Goal: Answer question/provide support

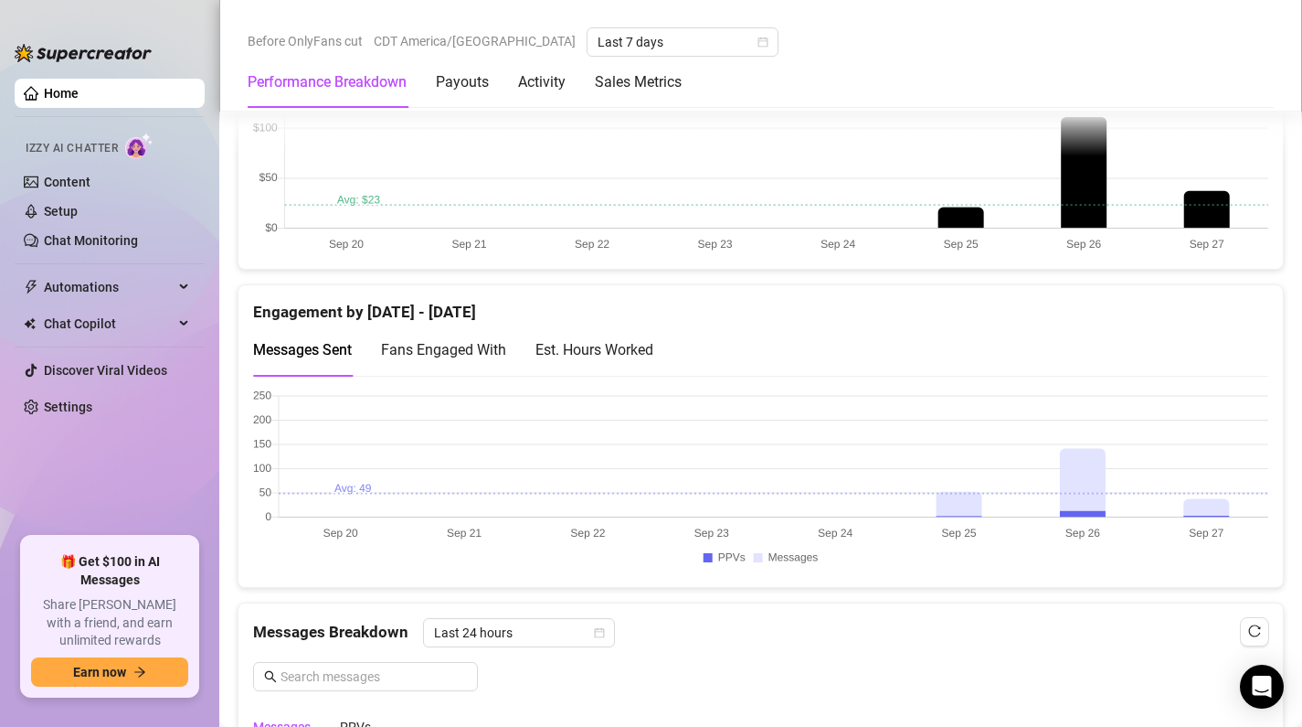
scroll to position [1169, 0]
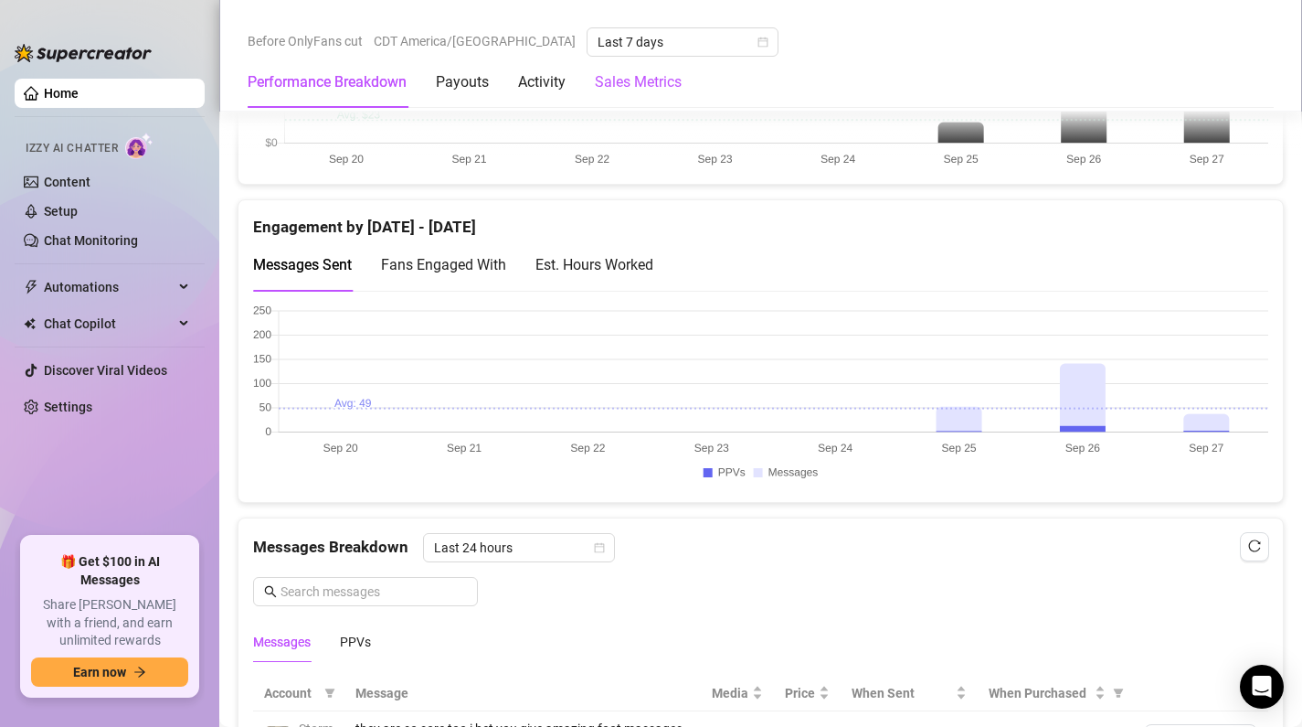
click at [639, 79] on Metrics "Sales Metrics" at bounding box center [638, 82] width 87 height 22
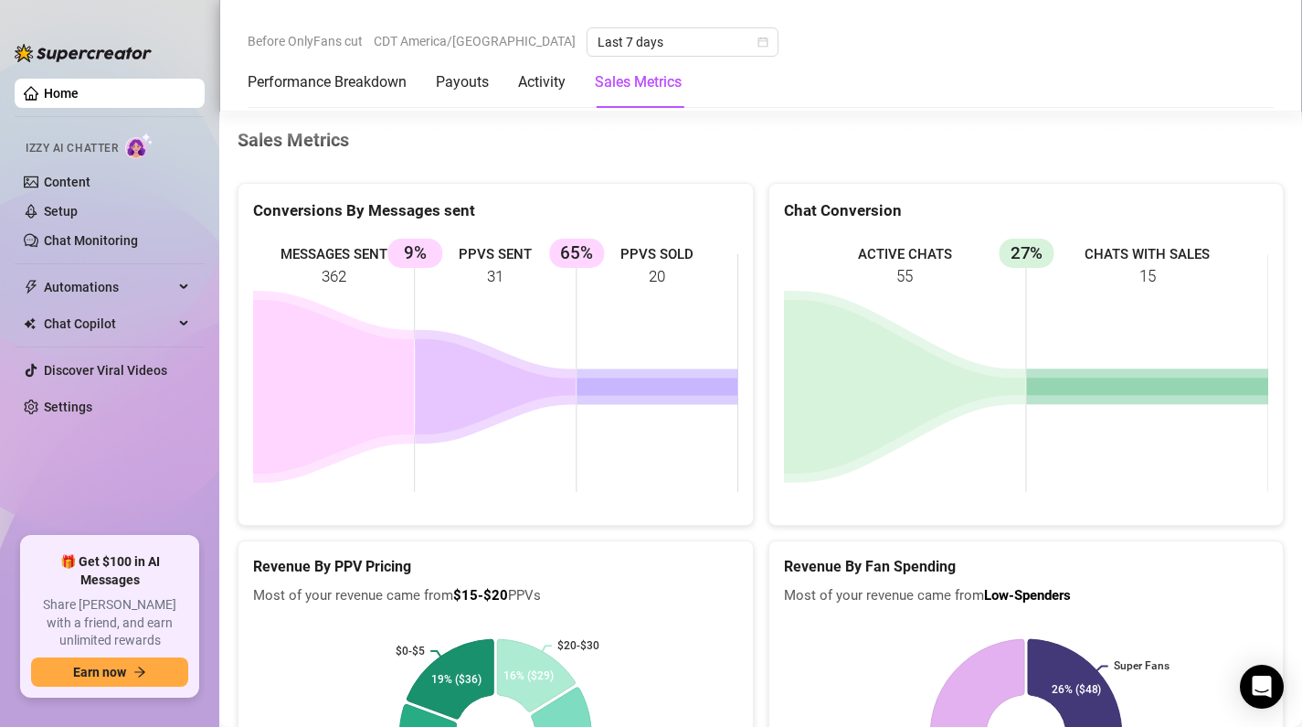
scroll to position [2465, 0]
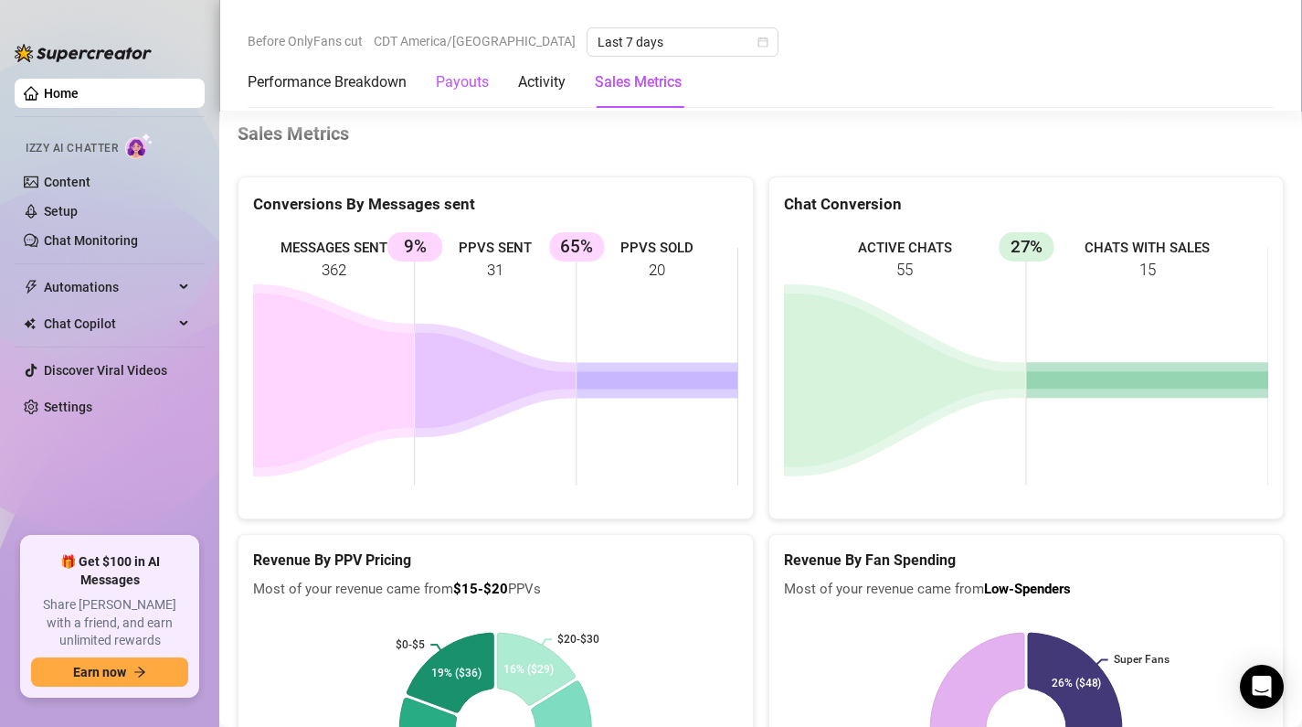
click at [473, 85] on div "Payouts" at bounding box center [462, 82] width 53 height 22
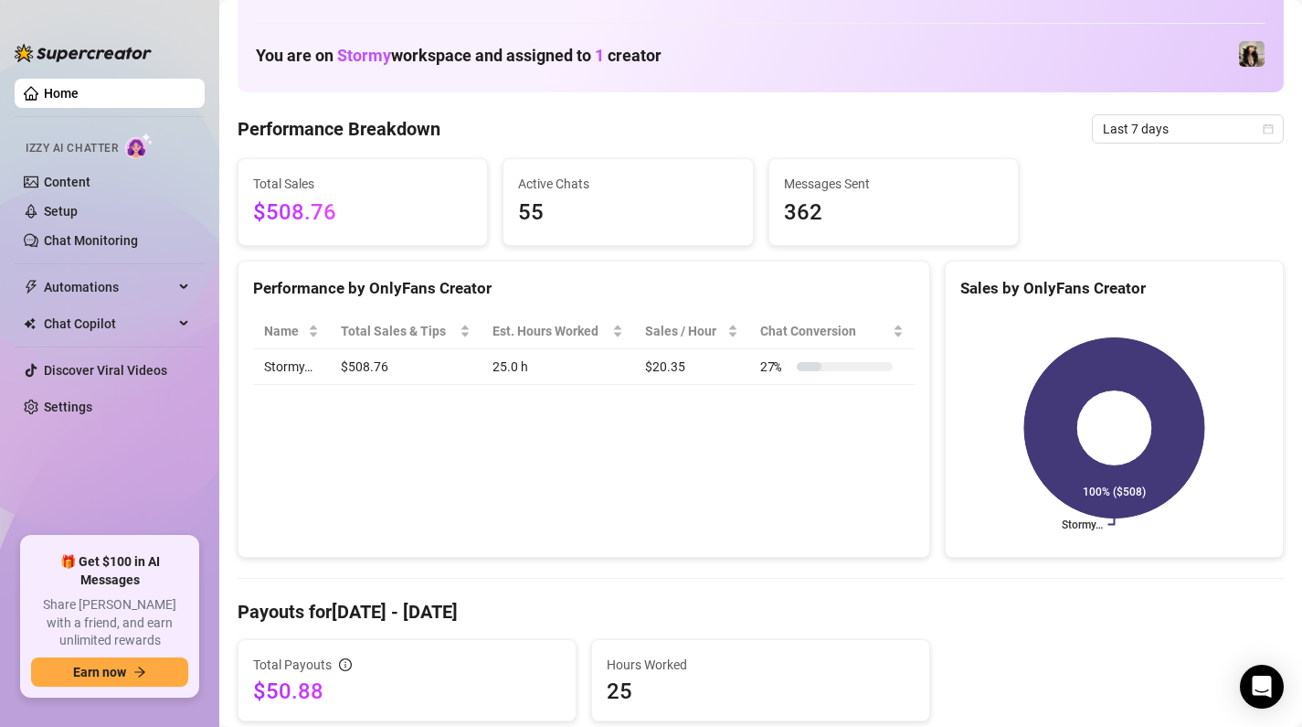
scroll to position [0, 0]
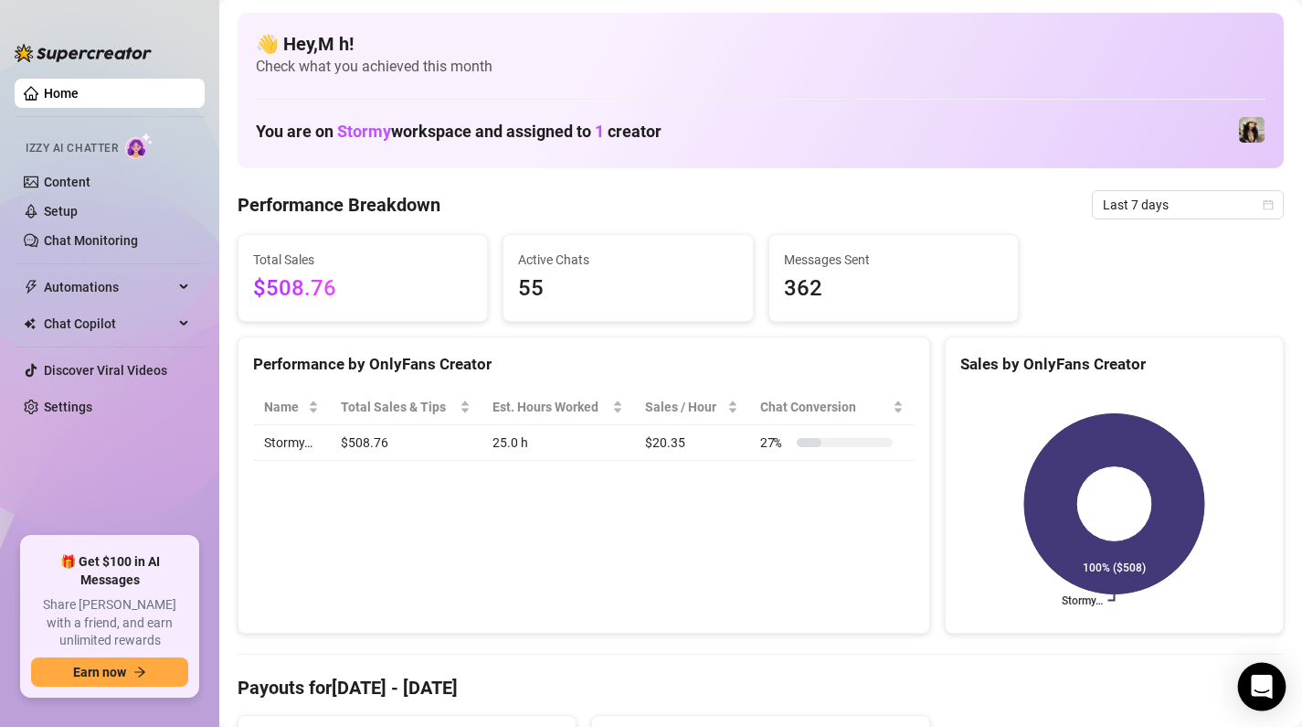
click at [1263, 685] on icon "Open Intercom Messenger" at bounding box center [1261, 686] width 21 height 24
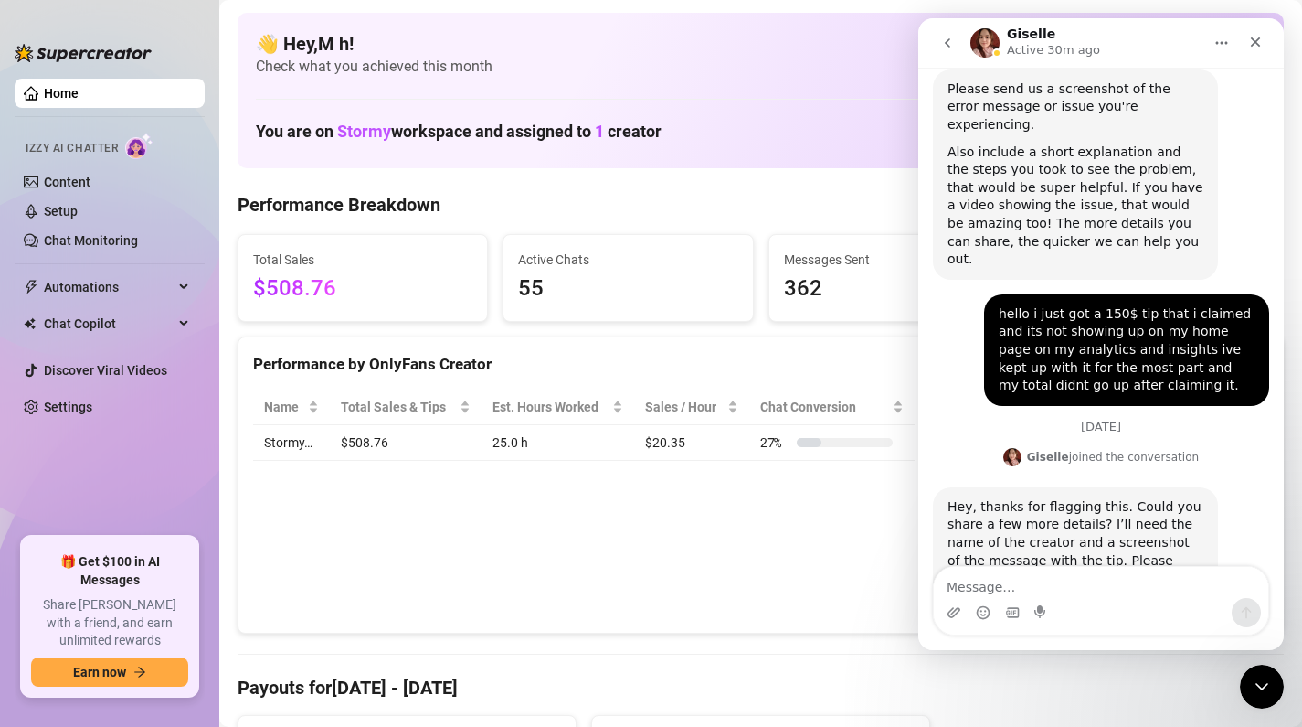
scroll to position [971, 0]
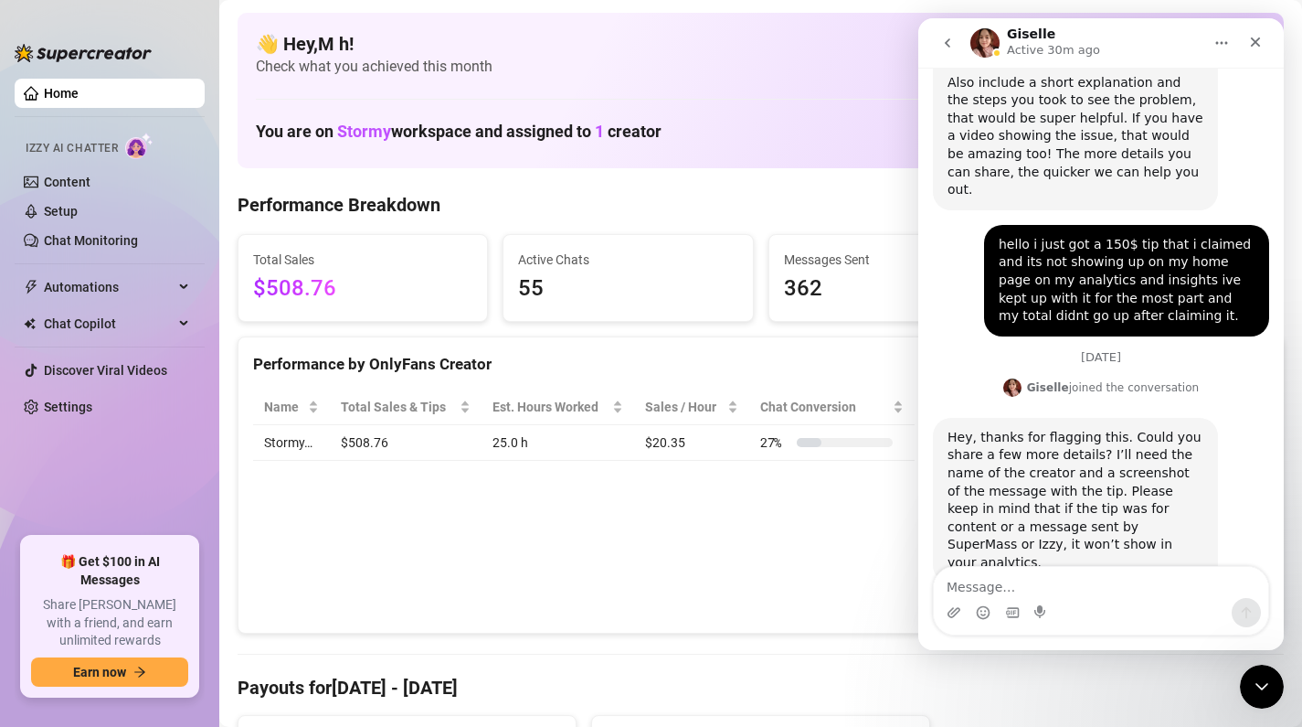
click at [1071, 577] on textarea "Message…" at bounding box center [1101, 582] width 334 height 31
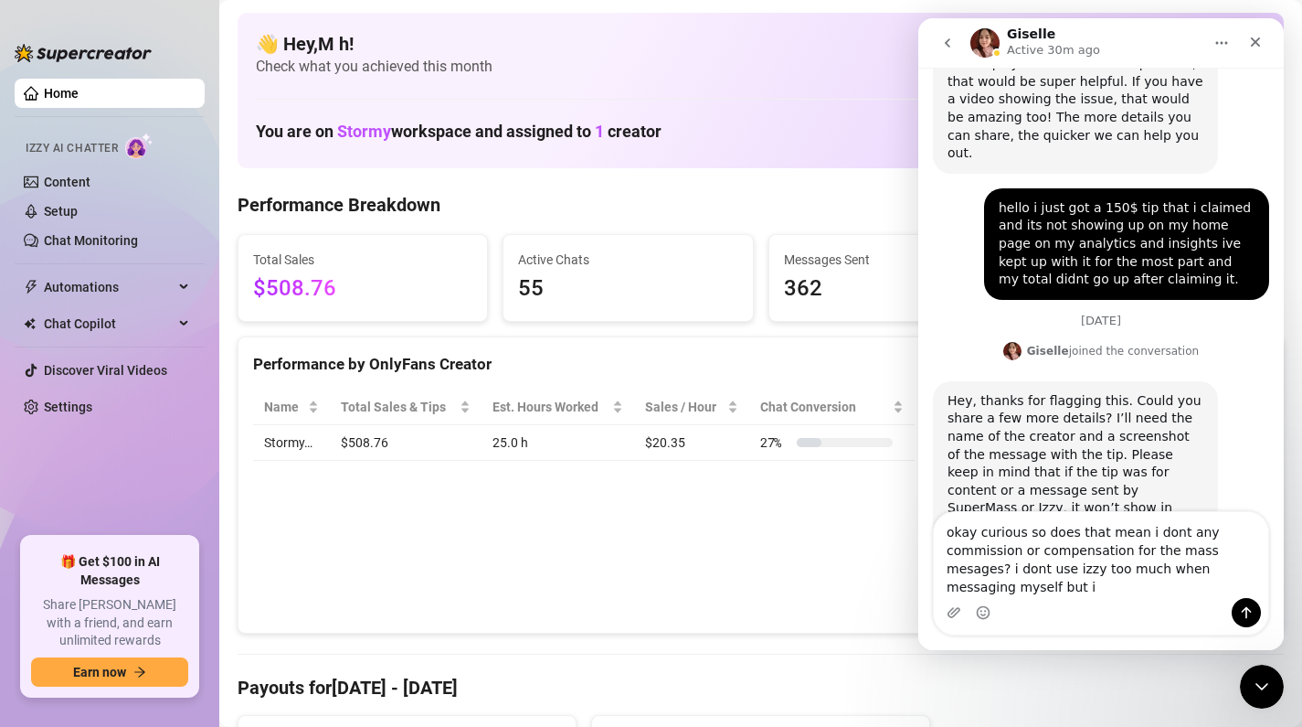
scroll to position [1025, 0]
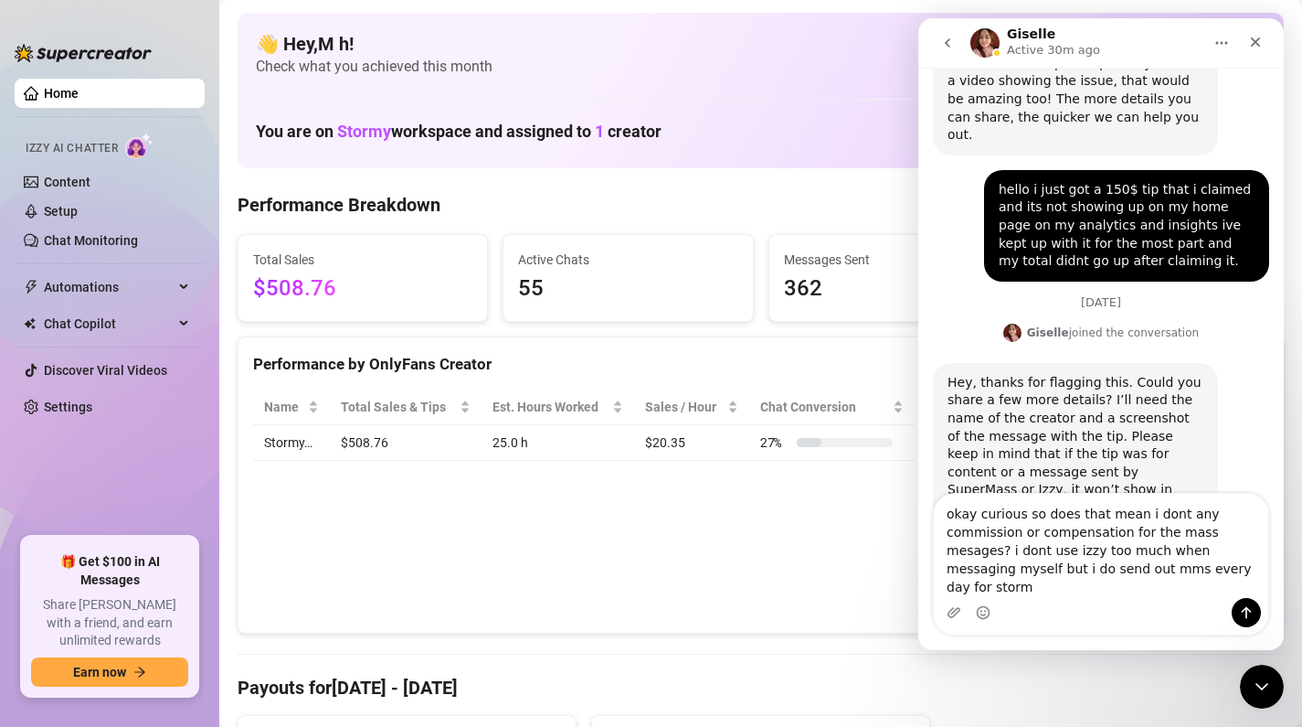
type textarea "okay curious so does that mean i dont any commission or compensation for the ma…"
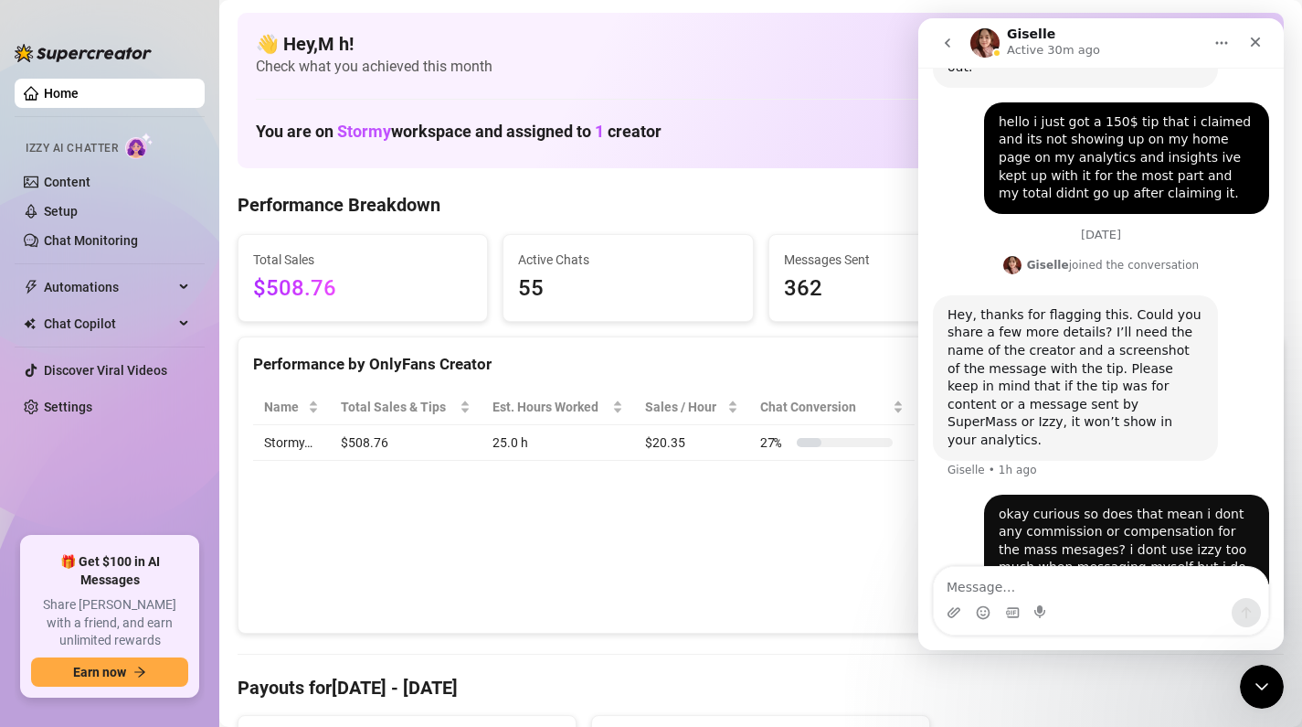
scroll to position [1097, 0]
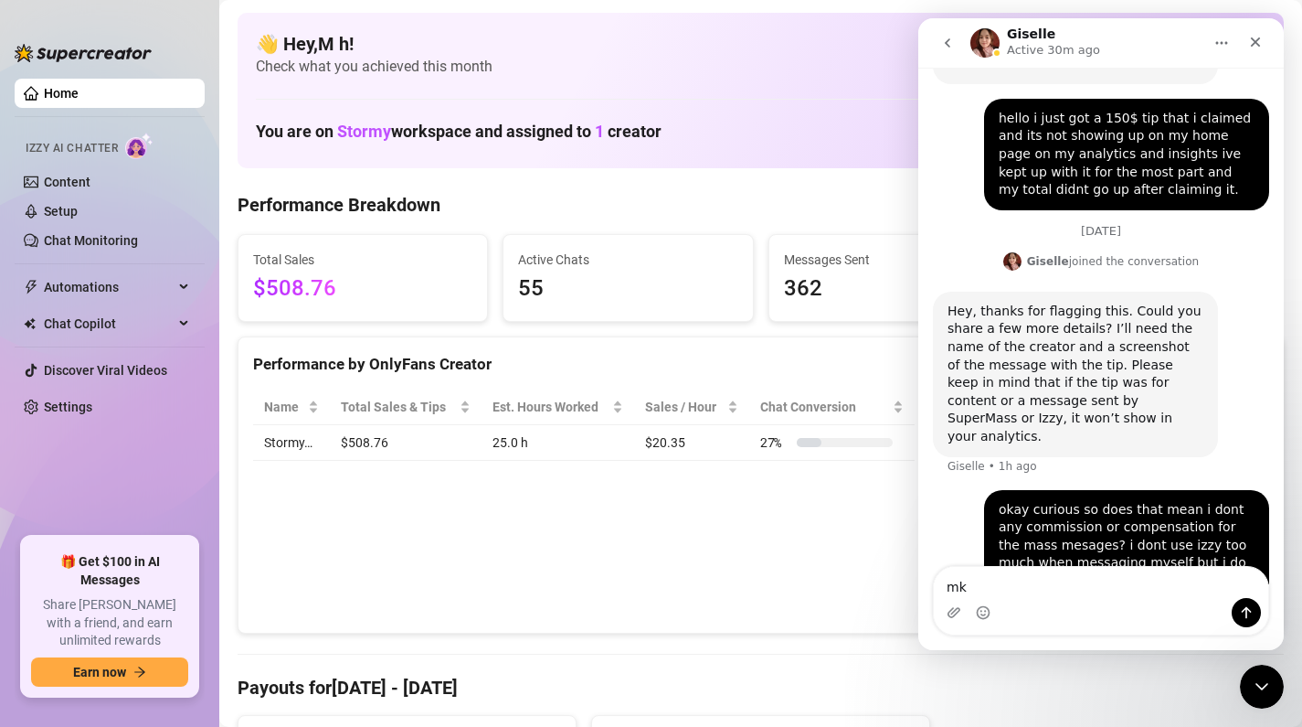
type textarea "m"
type textarea "make*"
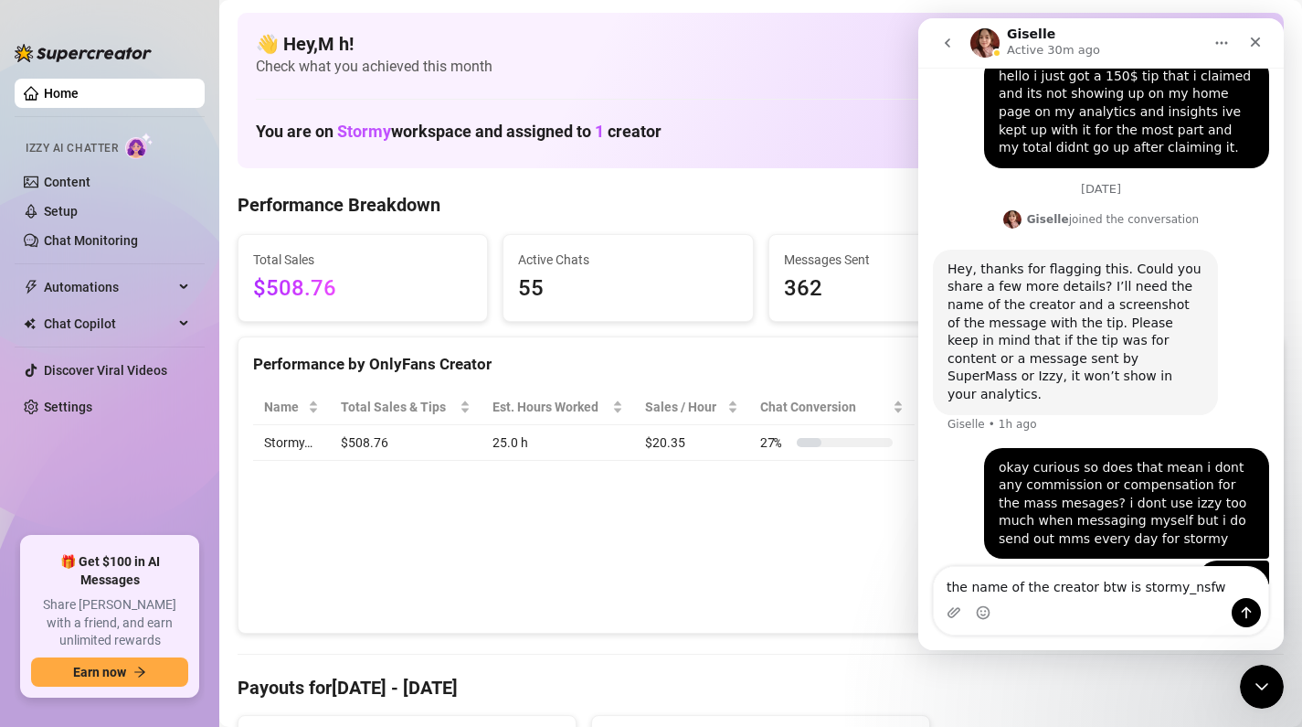
type textarea "the name of the creator btw is stormy_nsfw"
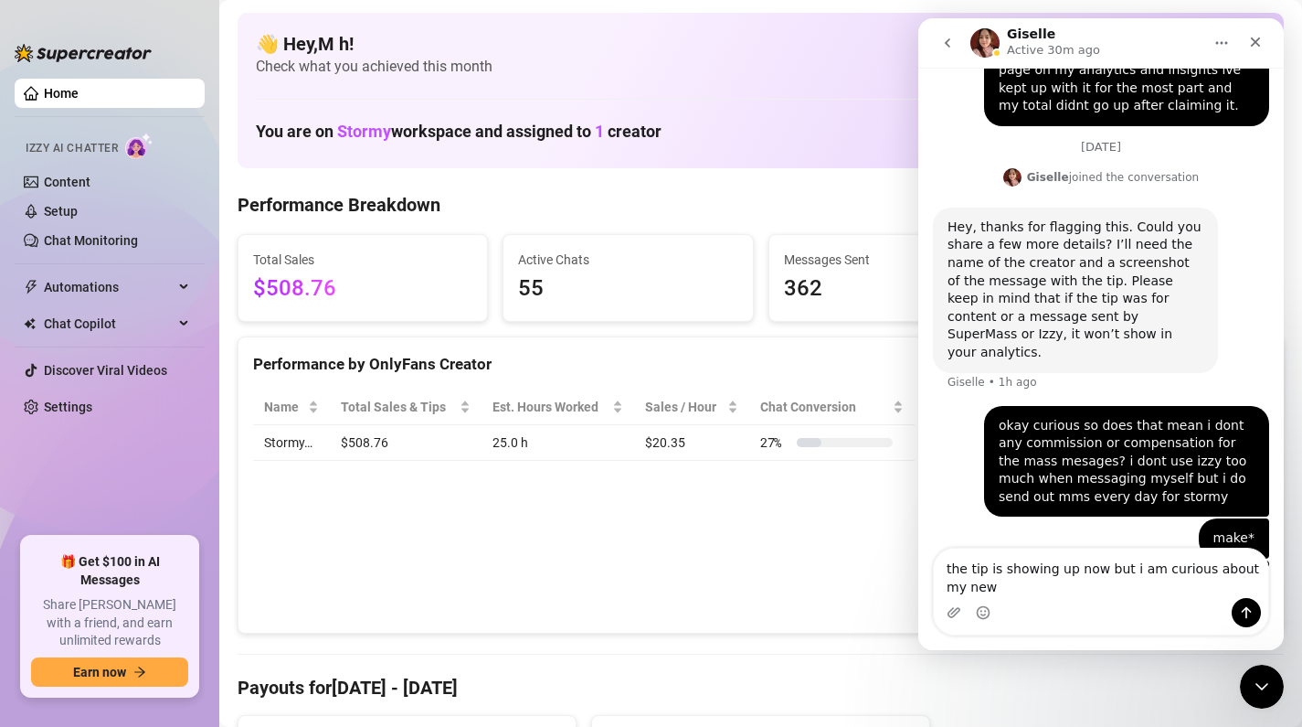
scroll to position [1199, 0]
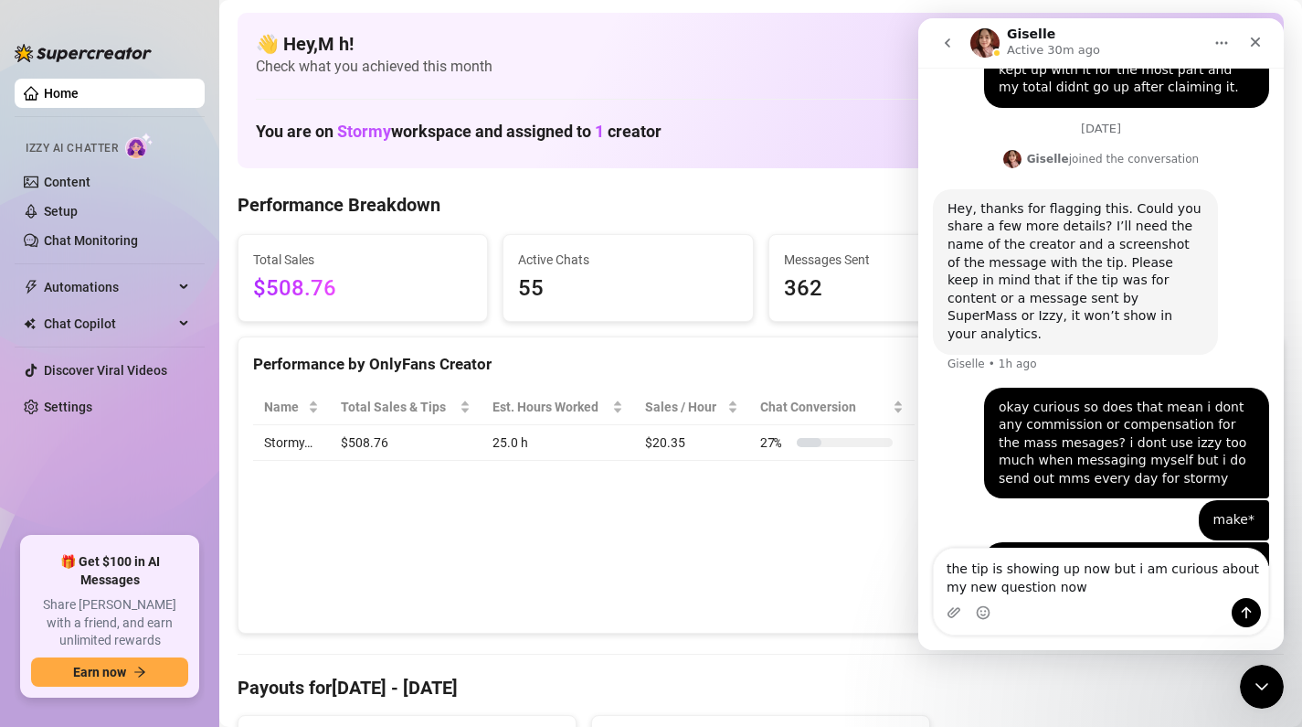
type textarea "the tip is showing up now but i am curious about my new question now"
